Goal: Task Accomplishment & Management: Manage account settings

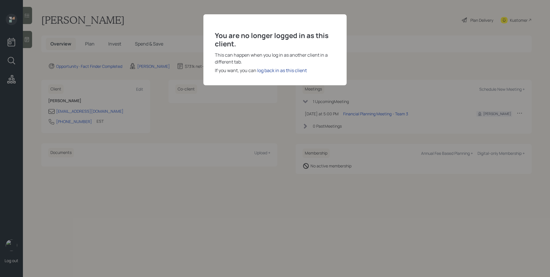
click at [287, 73] on div "log back in as this client" at bounding box center [282, 70] width 50 height 7
